Goal: Information Seeking & Learning: Understand process/instructions

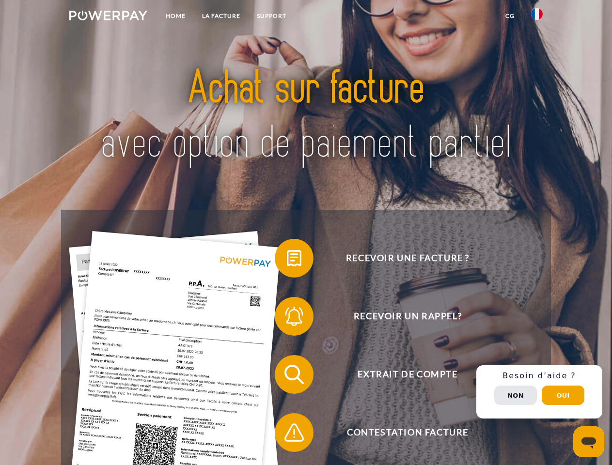
click at [108, 17] on img at bounding box center [108, 16] width 78 height 10
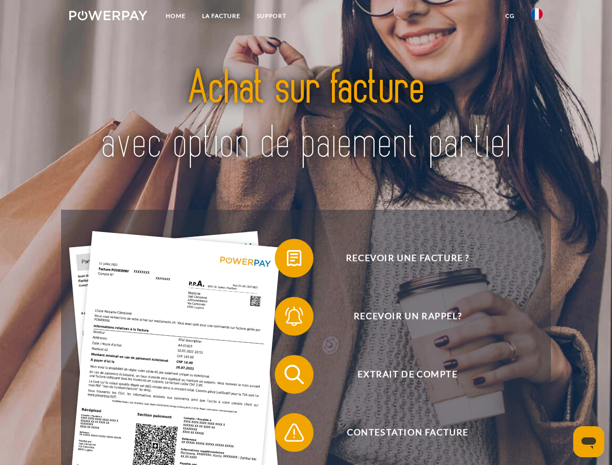
click at [537, 17] on img at bounding box center [537, 14] width 12 height 12
click at [510, 16] on link "CG" at bounding box center [510, 15] width 26 height 17
click at [287, 260] on span at bounding box center [279, 258] width 48 height 48
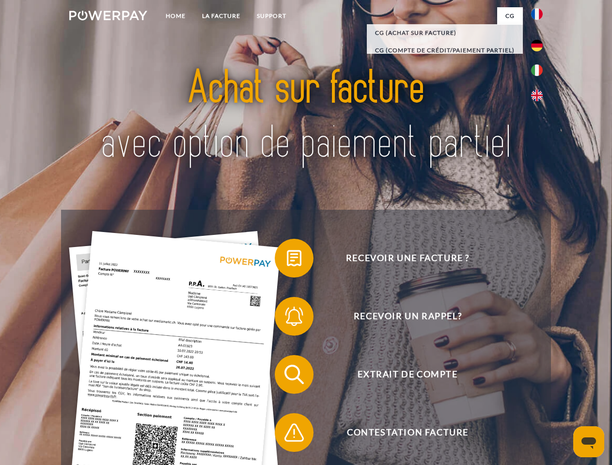
click at [287, 318] on span at bounding box center [279, 316] width 48 height 48
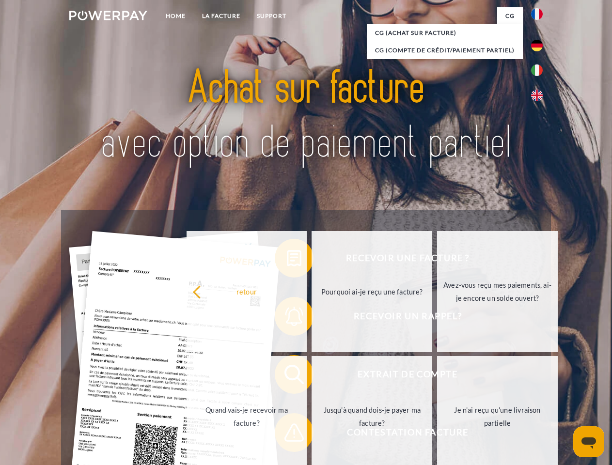
click at [311, 376] on link "Jusqu'à quand dois-je payer ma facture?" at bounding box center [371, 416] width 121 height 121
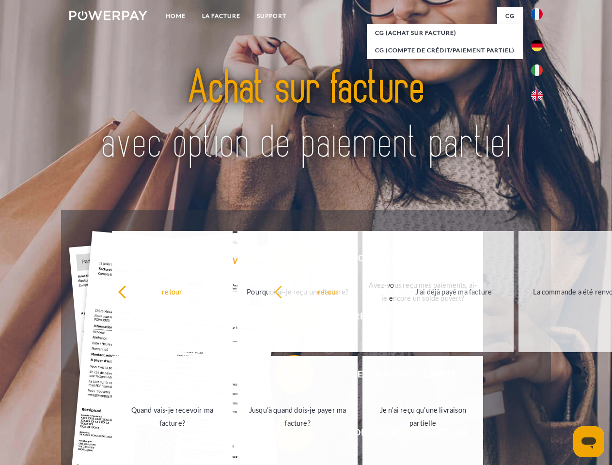
click at [287, 434] on span at bounding box center [279, 432] width 48 height 48
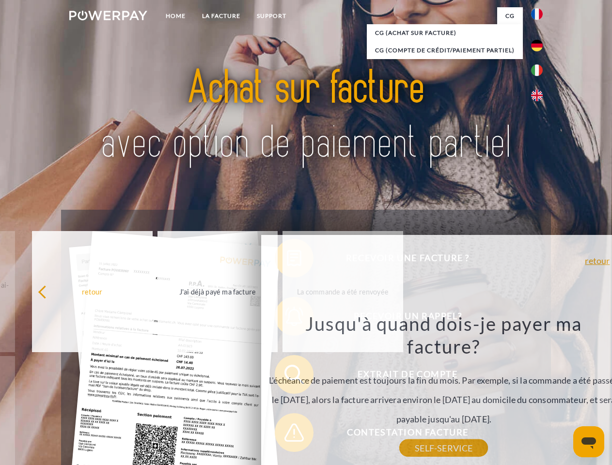
click at [539, 392] on div "Recevoir une facture ? Recevoir un rappel? Extrait de compte retour" at bounding box center [305, 403] width 489 height 387
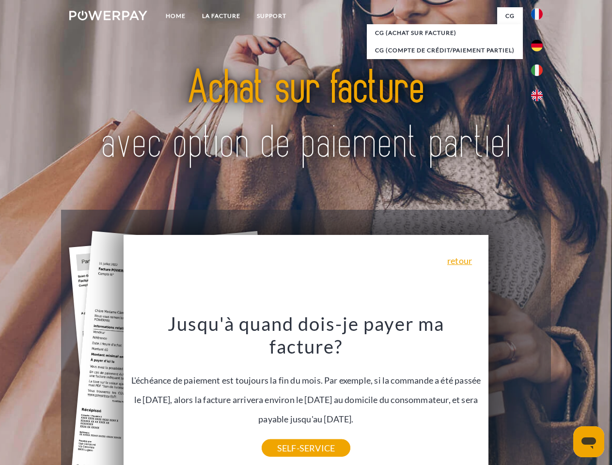
click at [515, 394] on span "Extrait de compte" at bounding box center [407, 374] width 237 height 39
click at [563, 395] on header "Home LA FACTURE Support" at bounding box center [306, 334] width 612 height 669
